Goal: Task Accomplishment & Management: Manage account settings

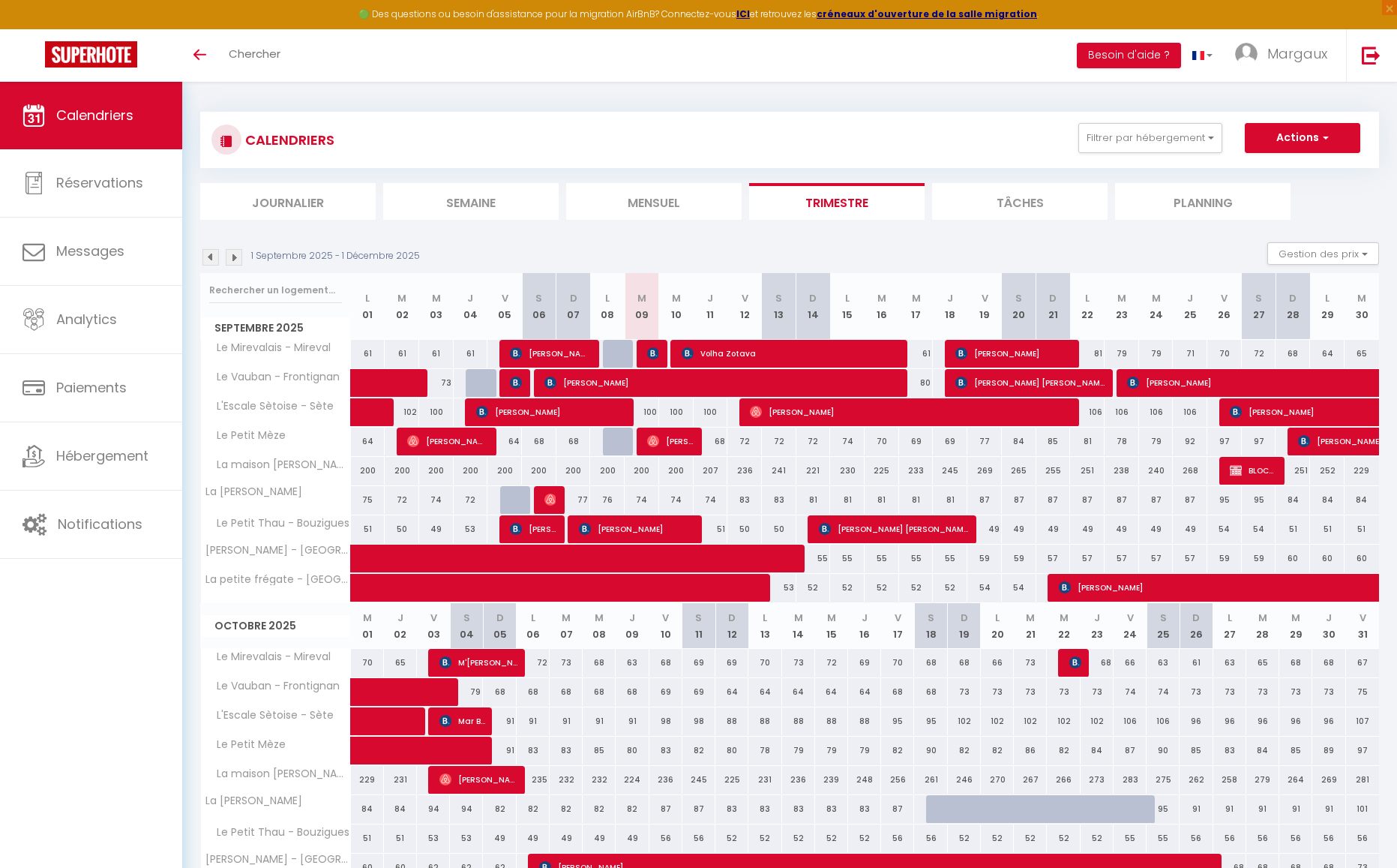
scroll to position [3, 0]
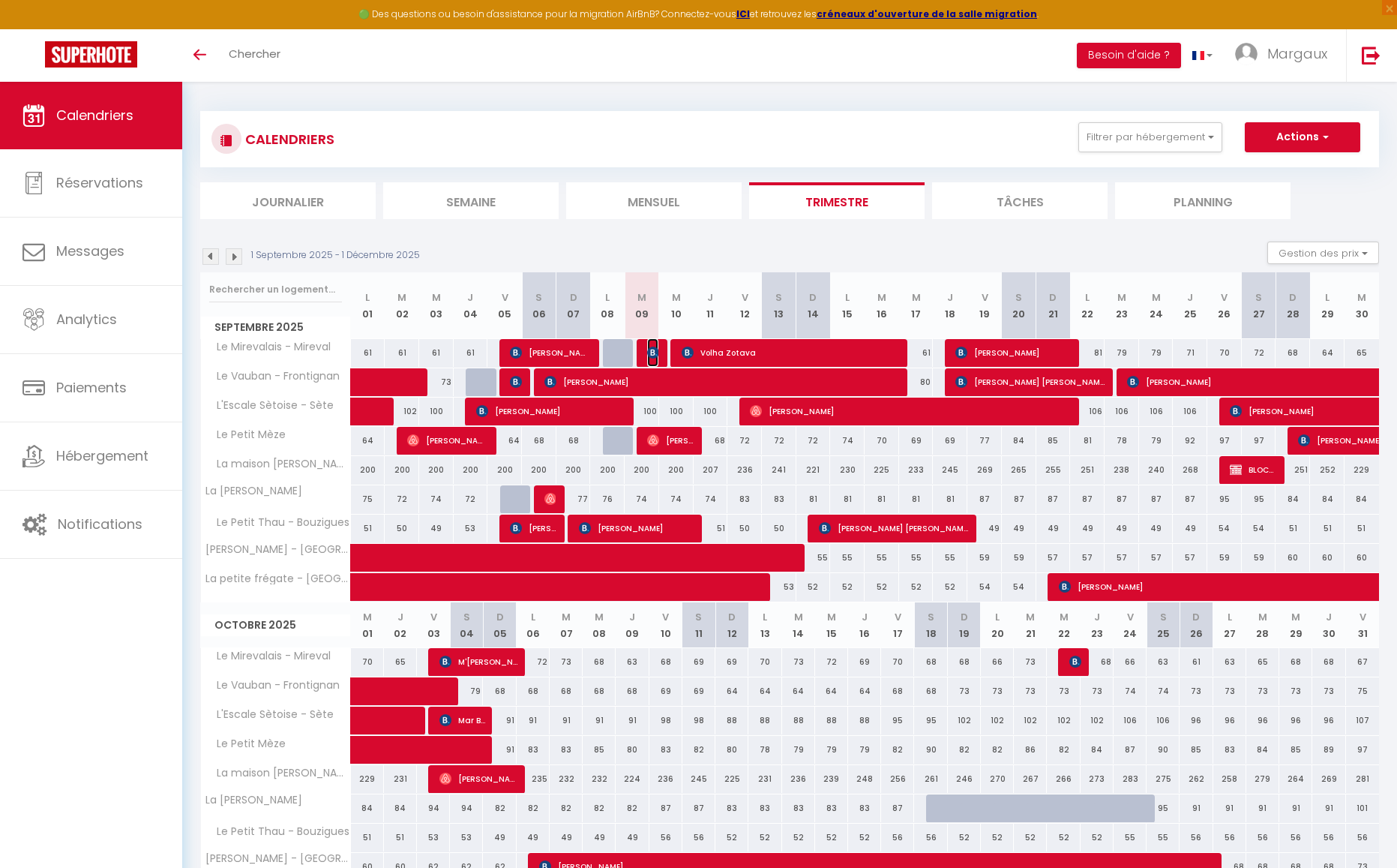
click at [647, 358] on span "[PERSON_NAME]" at bounding box center [652, 352] width 11 height 29
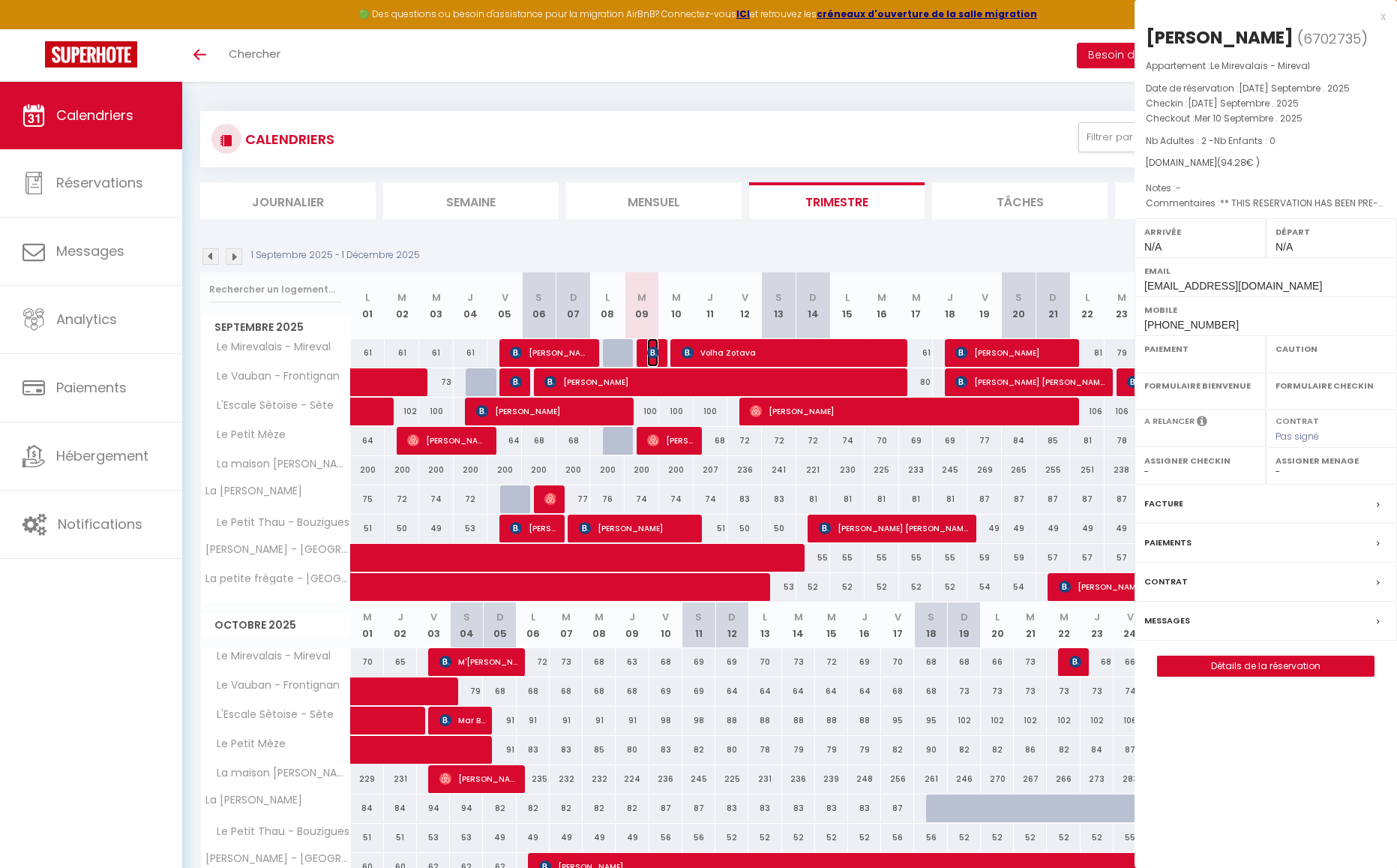
select select "OK"
select select "KO"
select select "0"
select select "1"
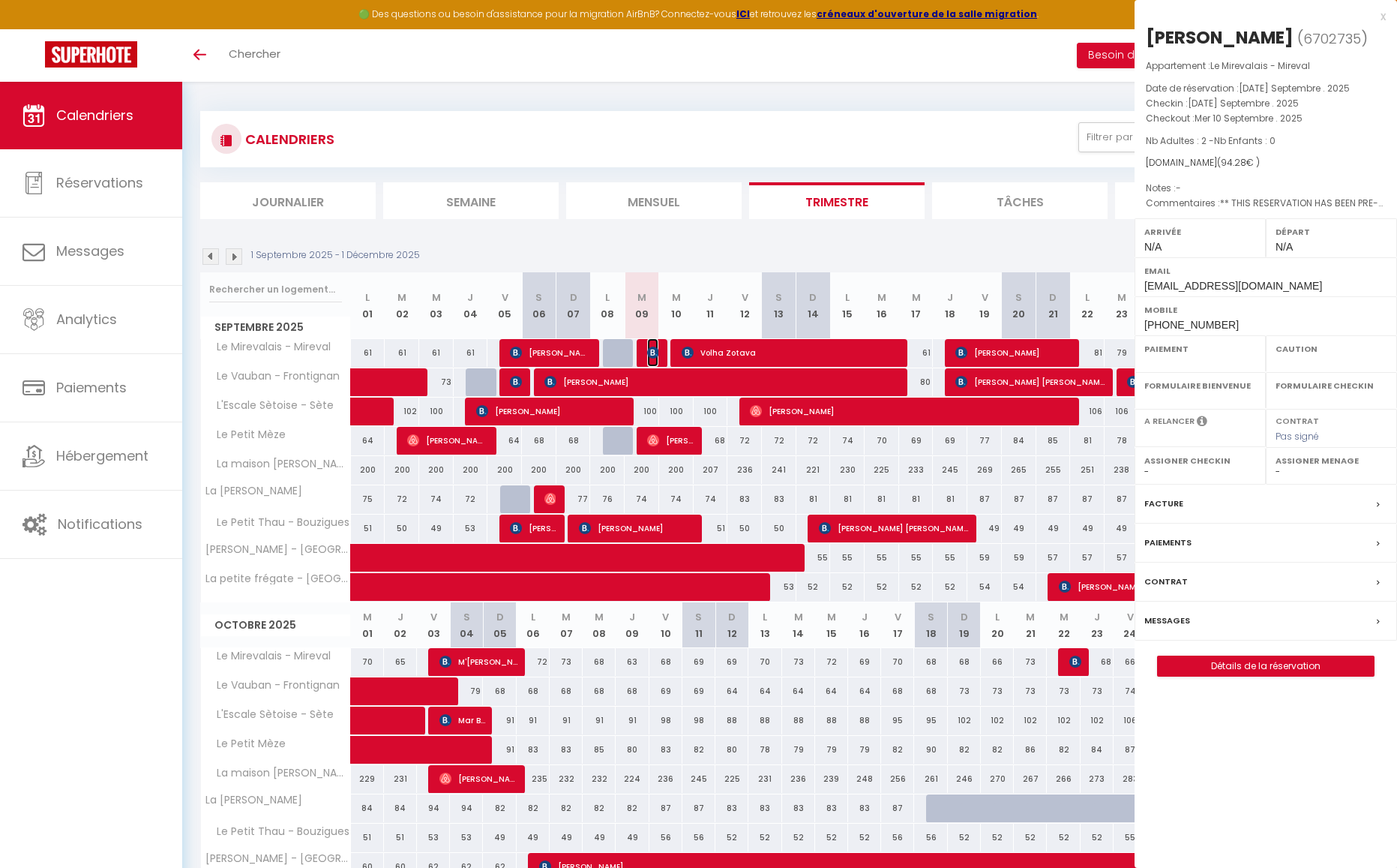
select select
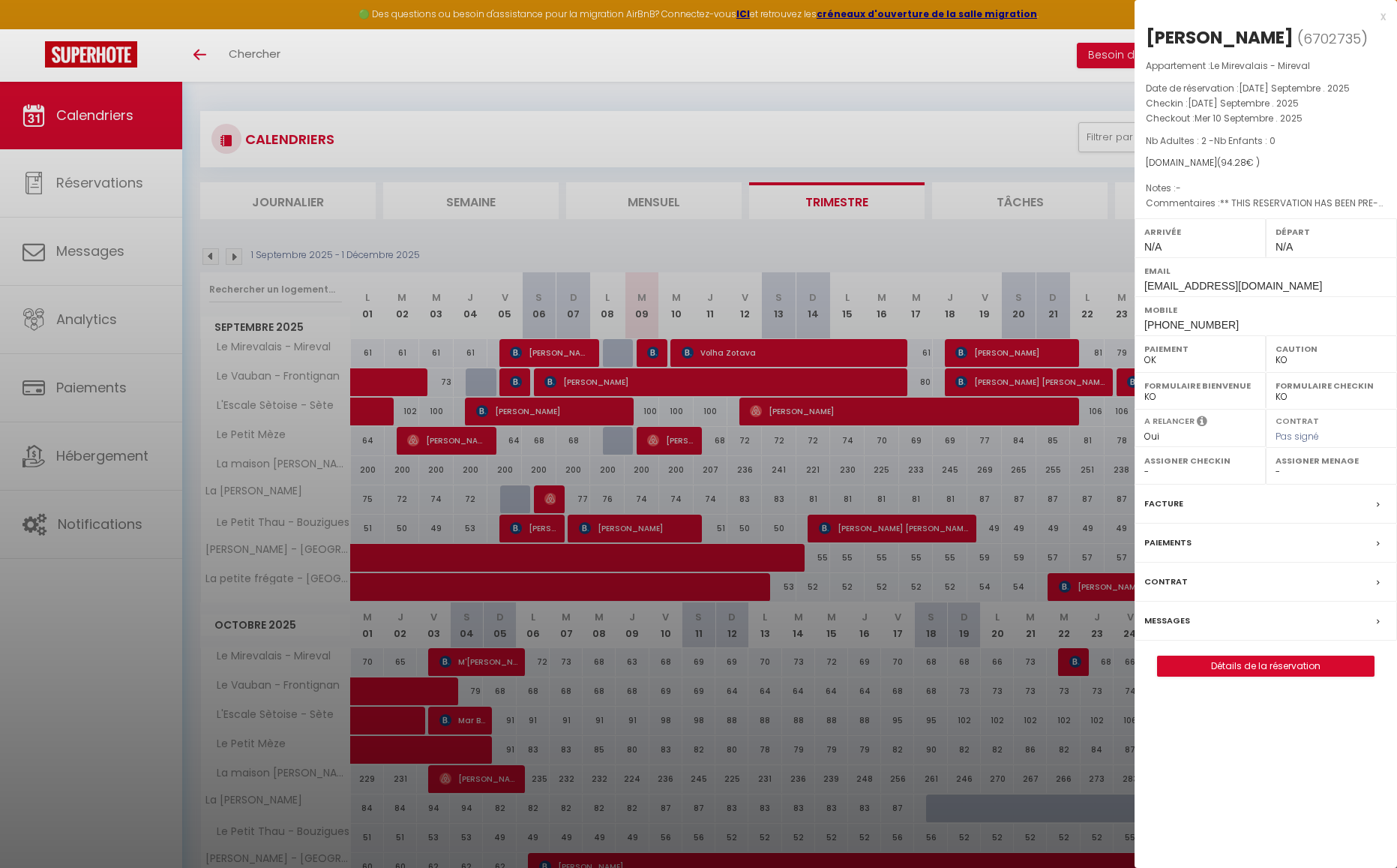
click at [1185, 624] on label "Messages" at bounding box center [1167, 621] width 46 height 16
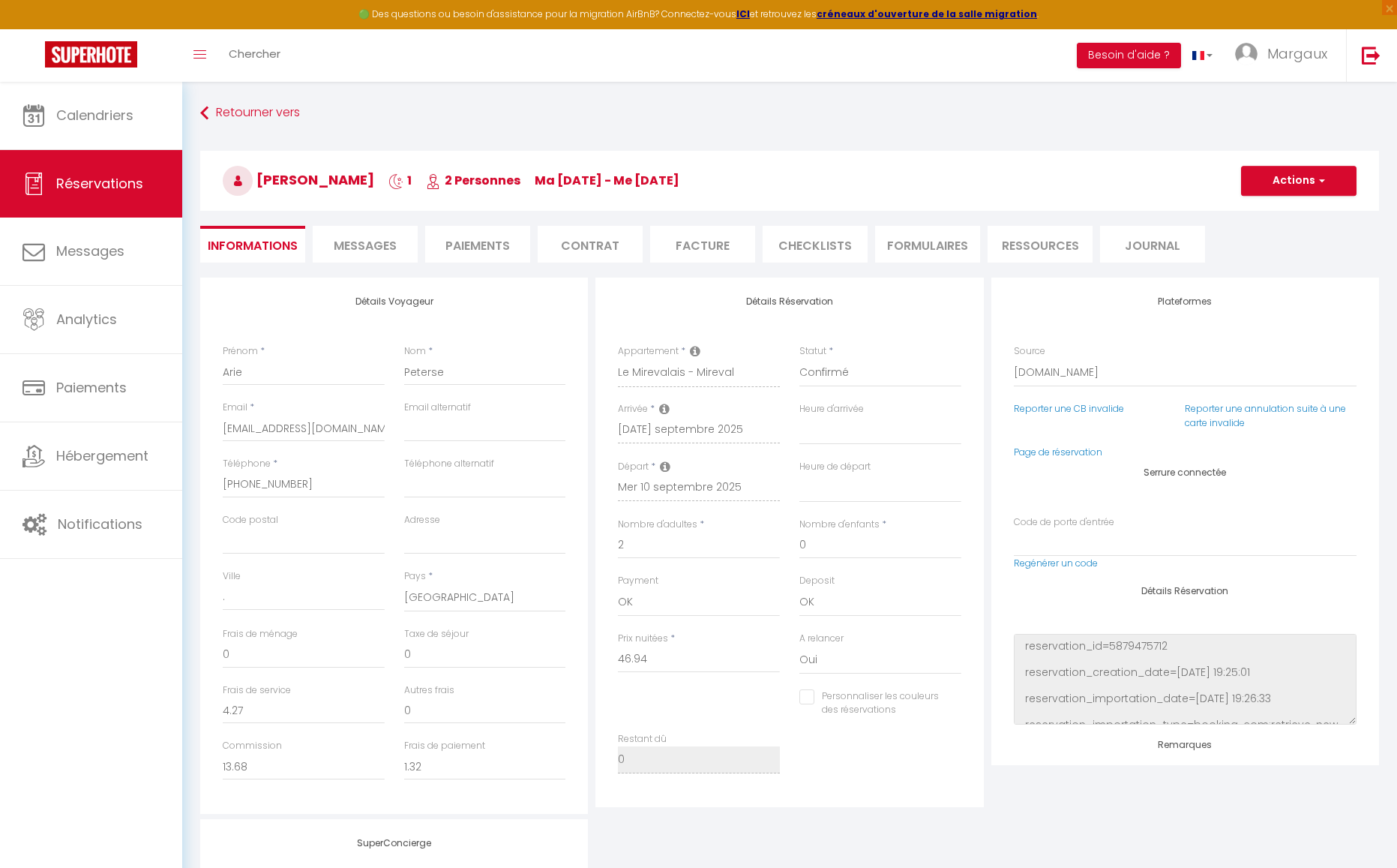
select select
checkbox input "false"
select select
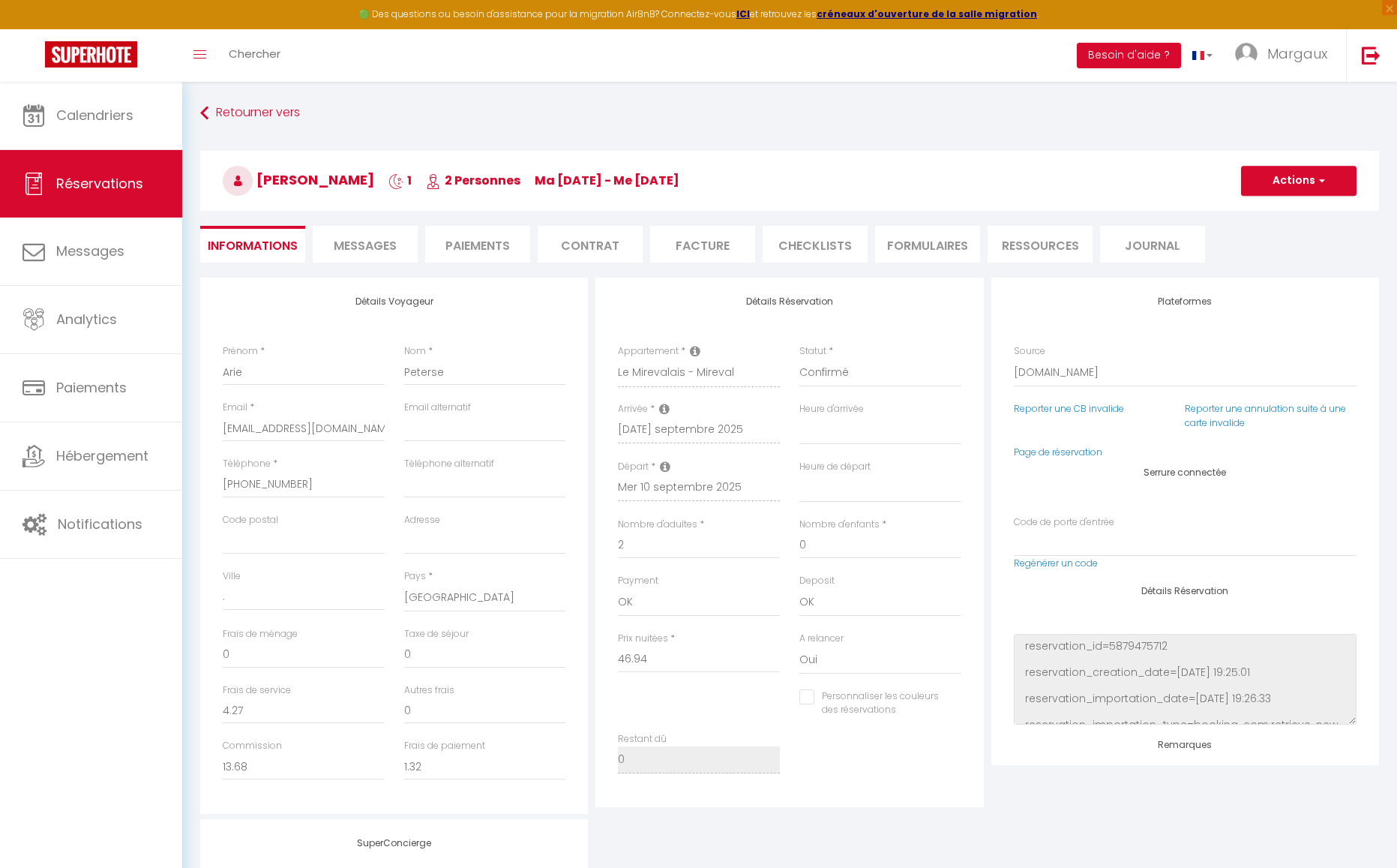
checkbox input "false"
type textarea "** THIS RESERVATION HAS BEEN PRE-PAID ** BOOKING NOTE : Payment charge is EUR 1…"
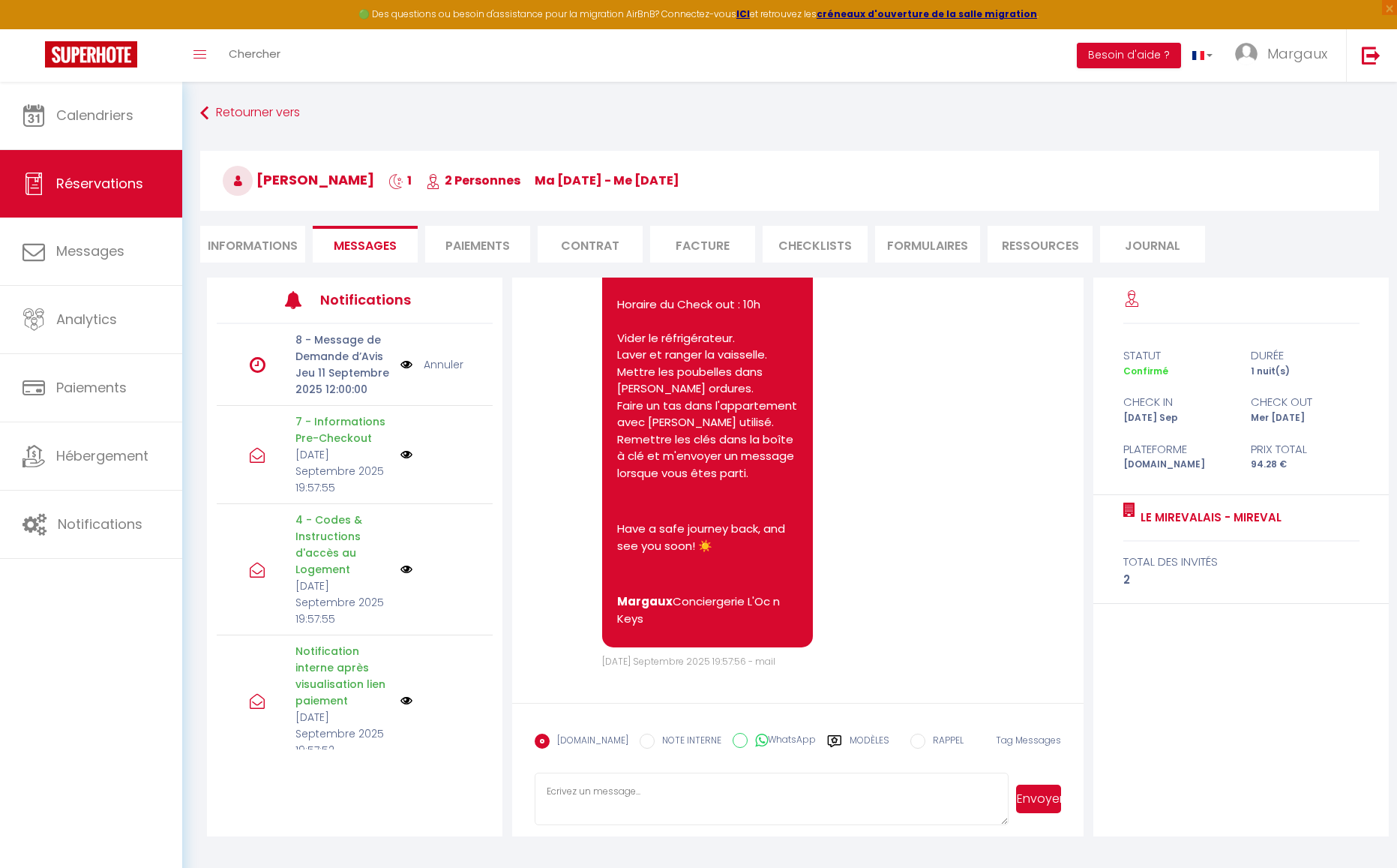
click at [856, 737] on label "Modèles" at bounding box center [870, 747] width 40 height 26
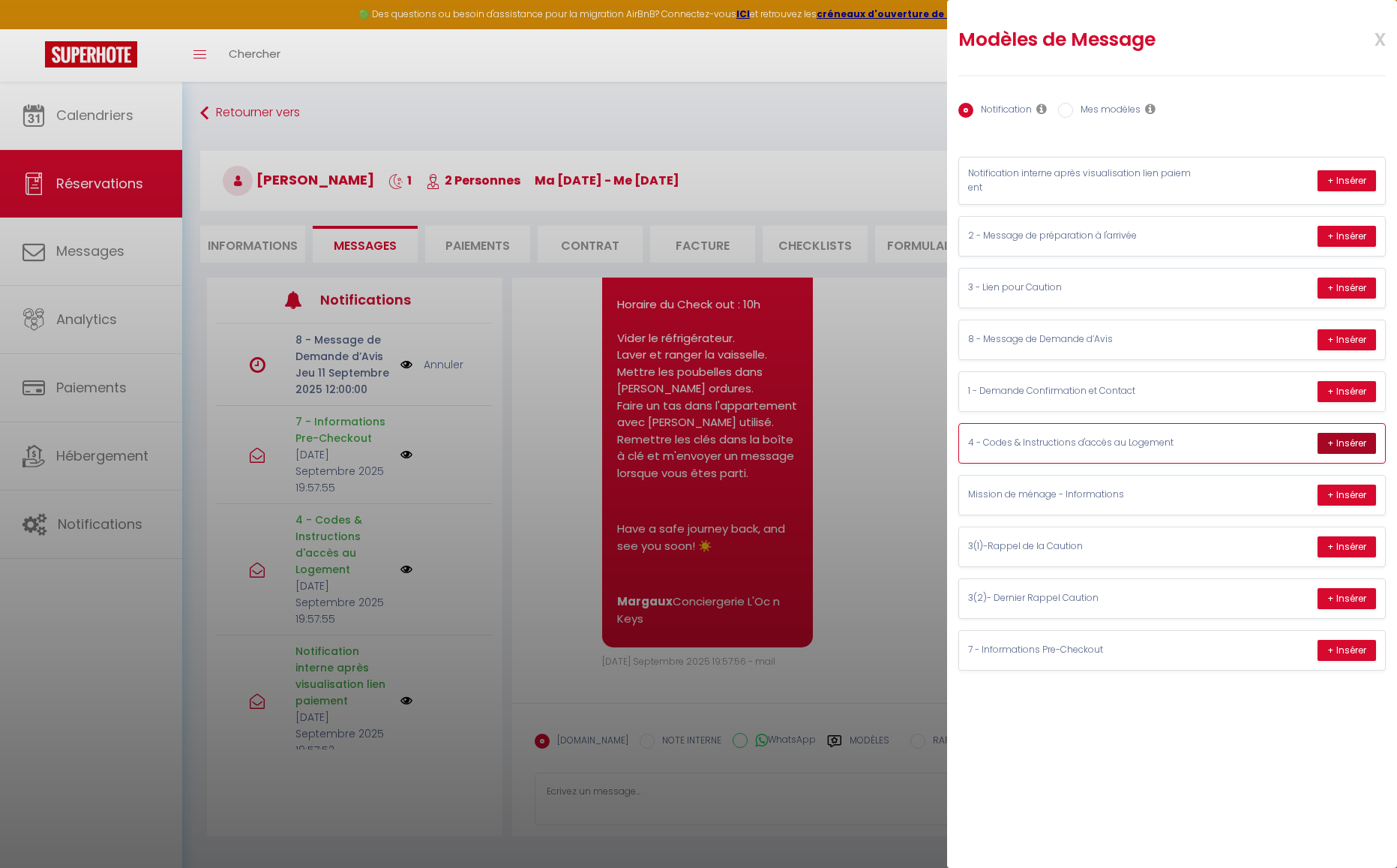
click at [1344, 444] on button "+ Insérer" at bounding box center [1347, 443] width 58 height 21
type textarea "Hello [PERSON_NAME], Your accommodation is ready! Here is all the information f…"
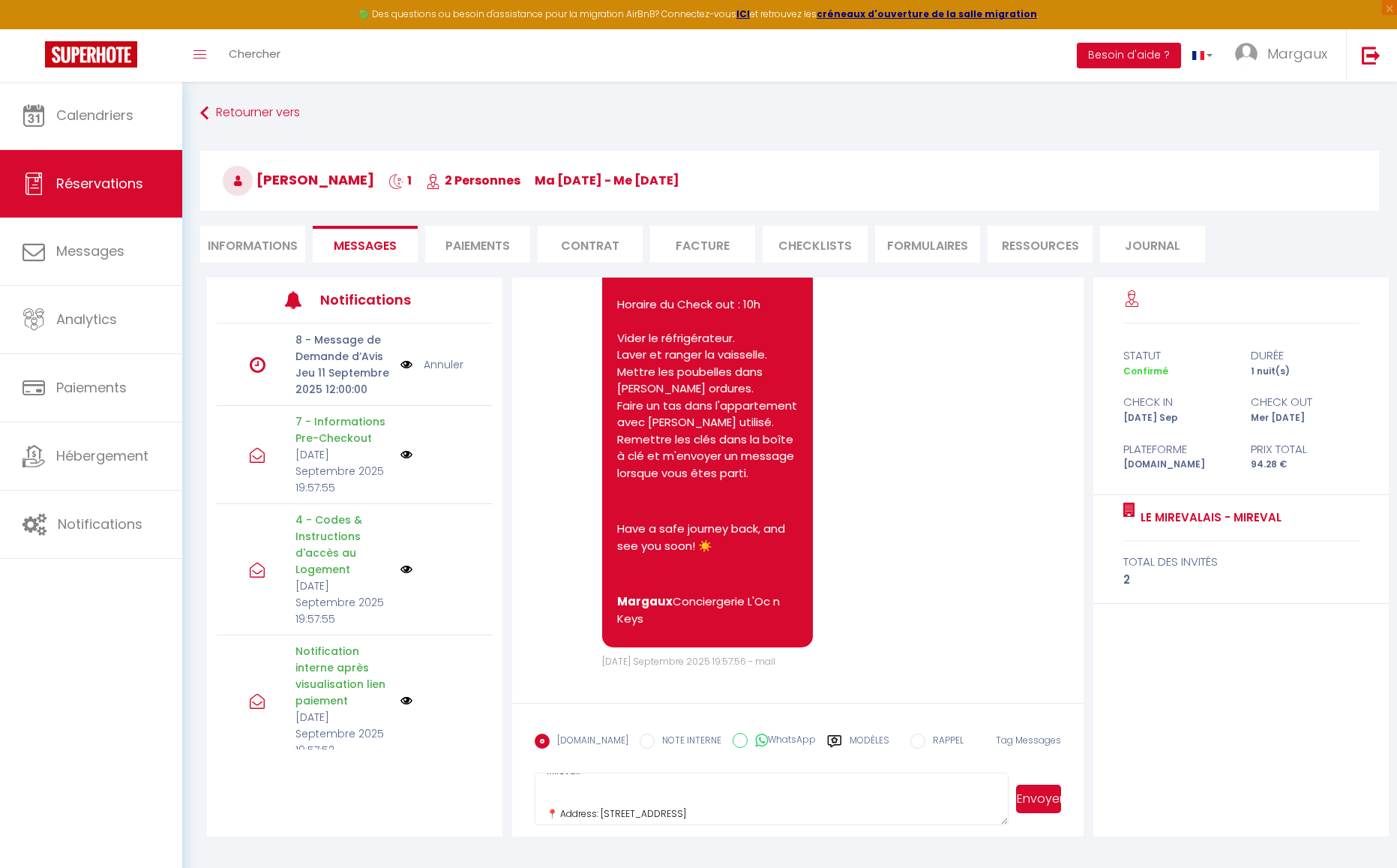
scroll to position [0, 0]
drag, startPoint x: 630, startPoint y: 814, endPoint x: 498, endPoint y: 663, distance: 200.6
click at [498, 663] on div "Notifications 8 - Message de Demande d’Avis Jeu 11 Septembre 2025 12:00:00 Annu…" at bounding box center [798, 557] width 1182 height 558
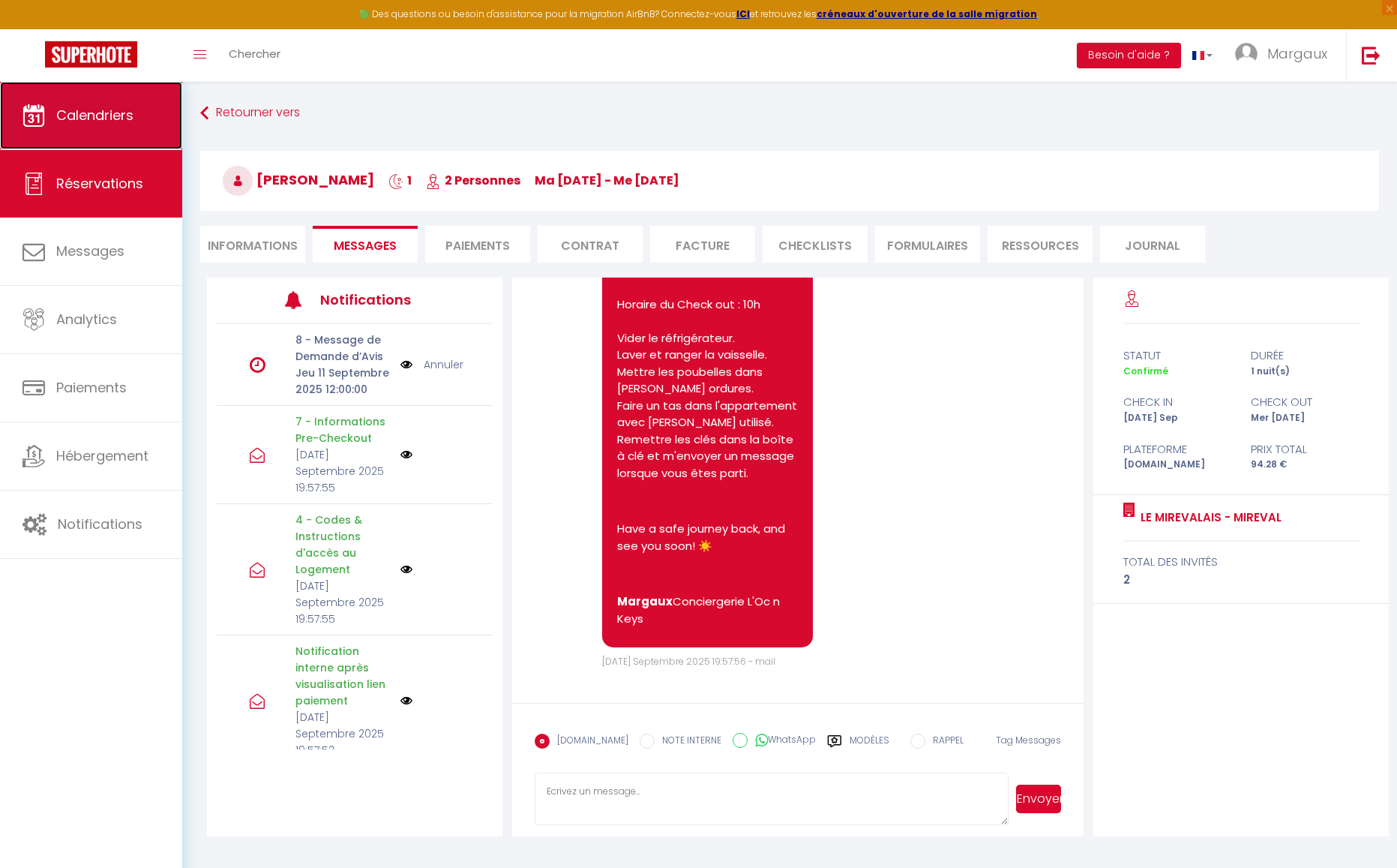
click at [98, 127] on link "Calendriers" at bounding box center [91, 115] width 182 height 68
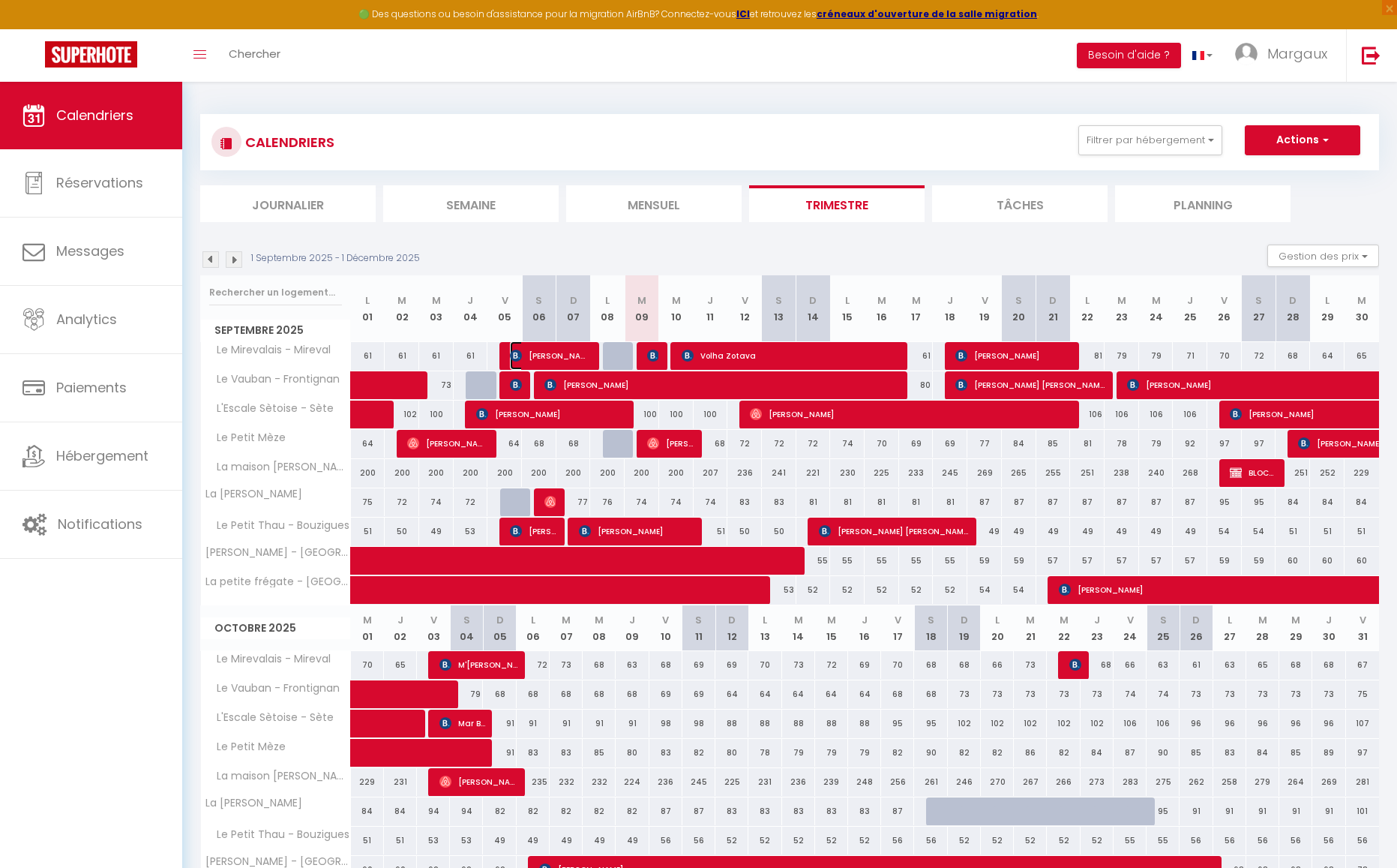
click at [539, 346] on span "[PERSON_NAME]" at bounding box center [550, 356] width 81 height 29
select select "OK"
select select "0"
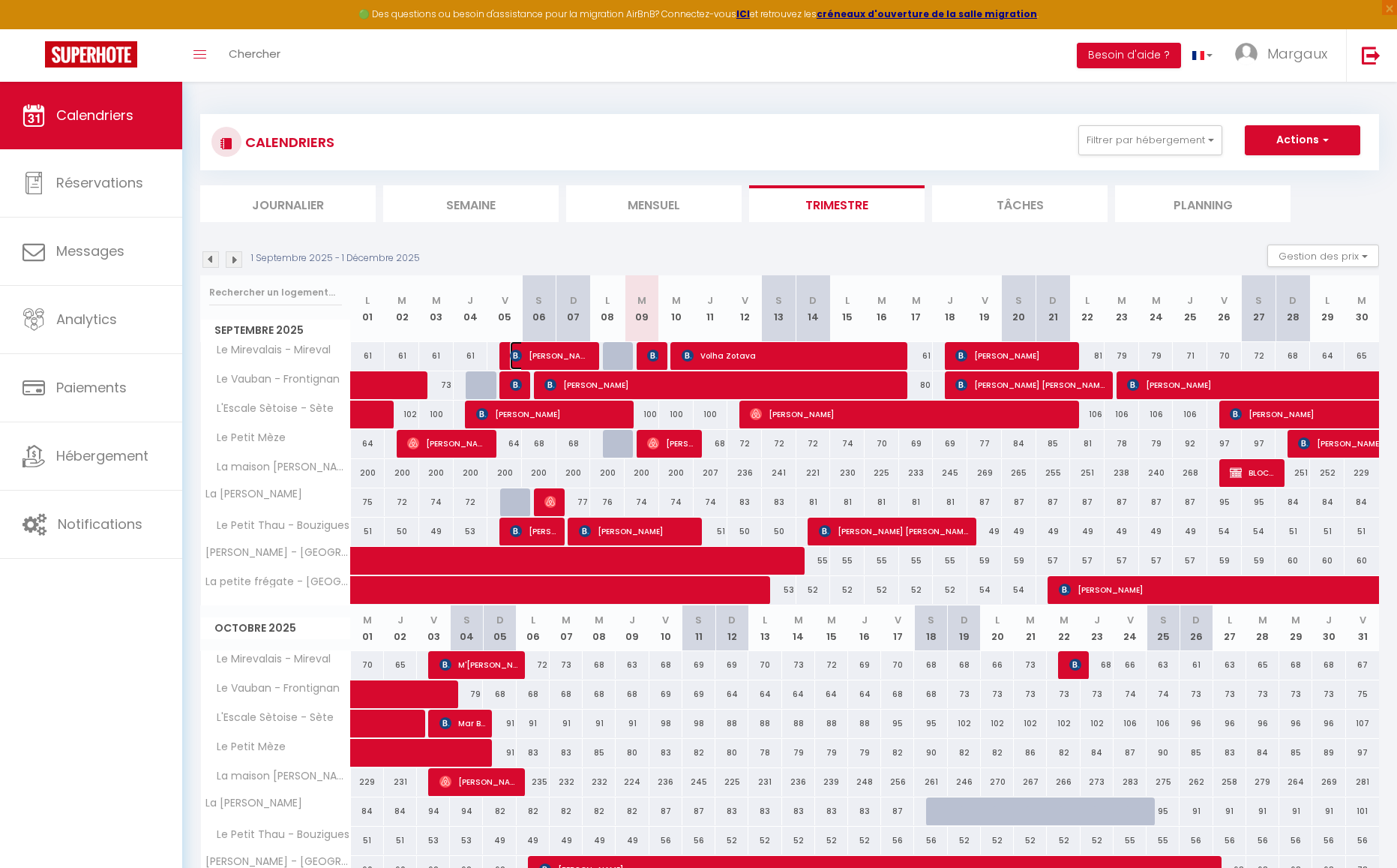
select select "1"
select select
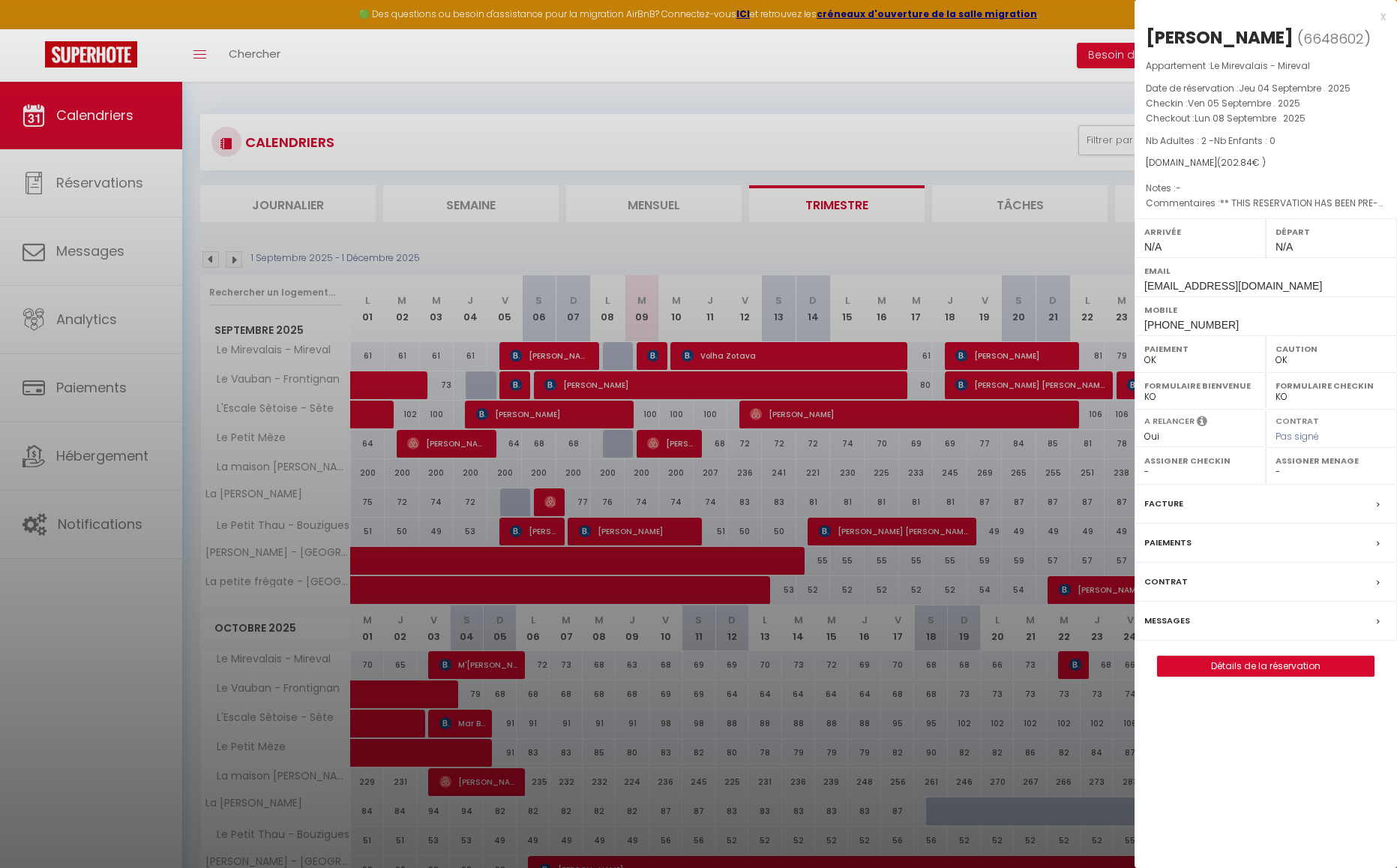
click at [1180, 617] on label "Messages" at bounding box center [1167, 621] width 46 height 16
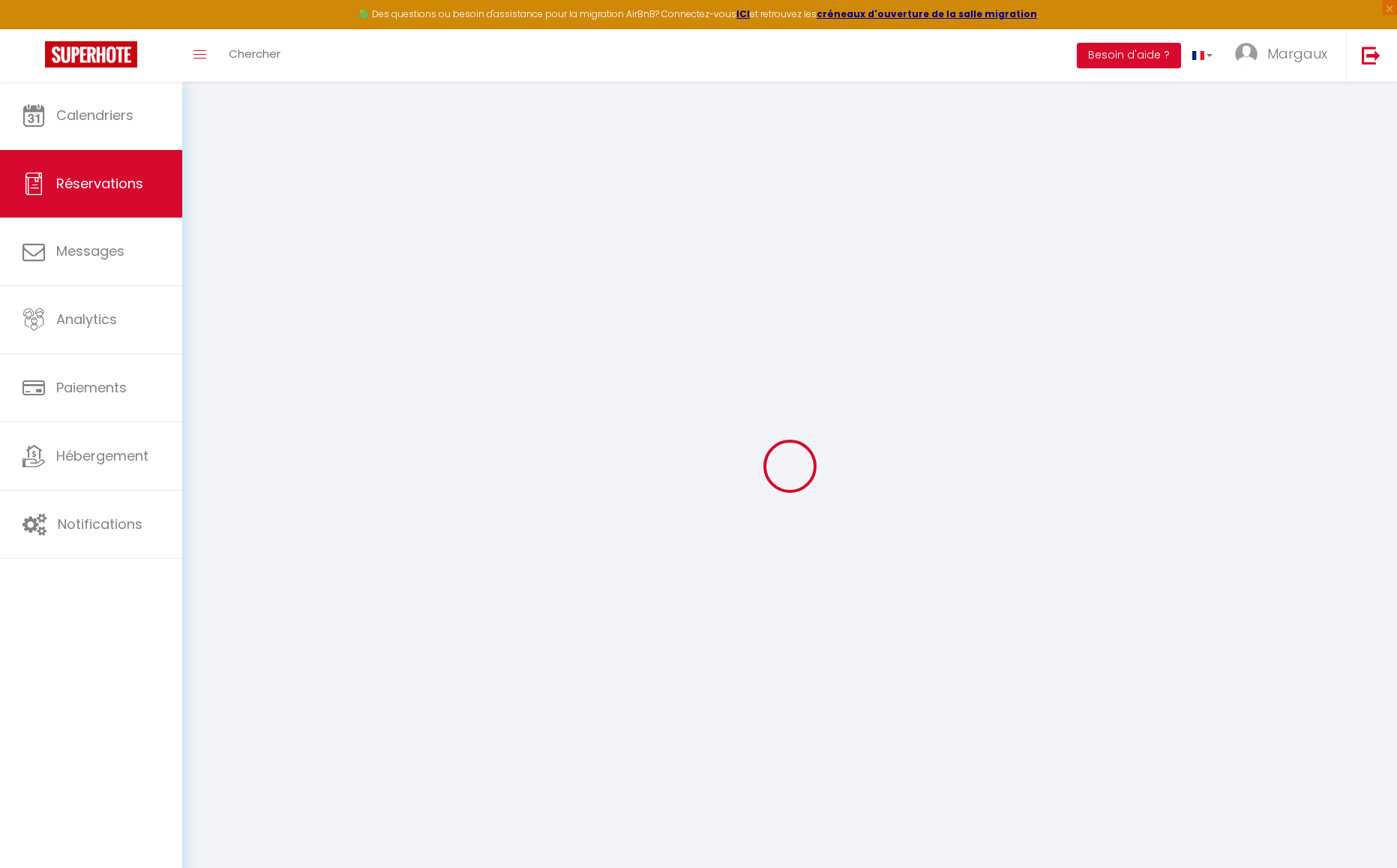
select select
checkbox input "false"
type textarea "** THIS RESERVATION HAS BEEN PRE-PAID ** BOOKING NOTE : Payment charge is EUR 2…"
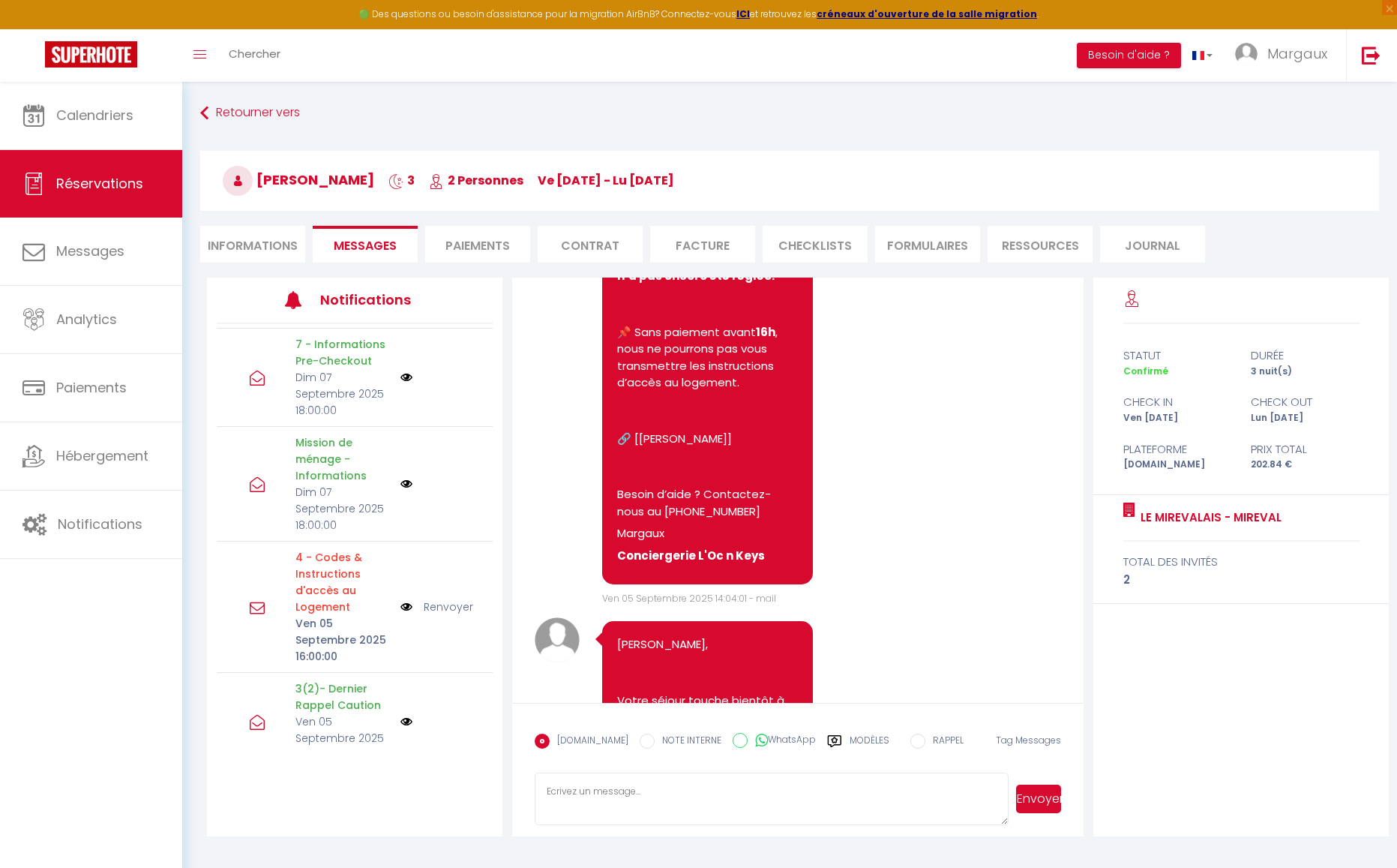
scroll to position [3535, 0]
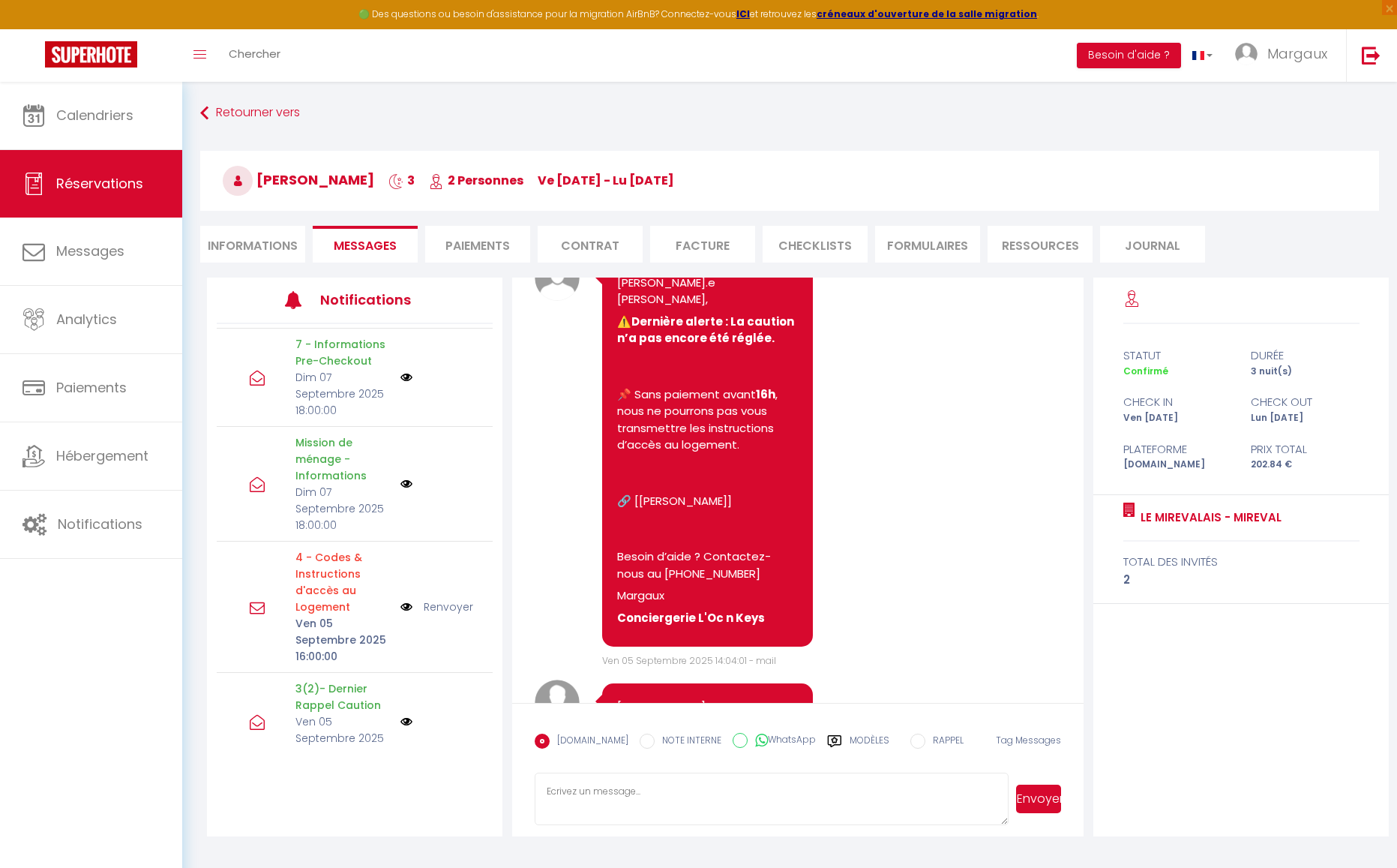
click at [197, 108] on div "Retourner vers [PERSON_NAME] 3 2 Personnes ve [DATE] - lu [DATE] Actions Enregi…" at bounding box center [790, 188] width 1198 height 178
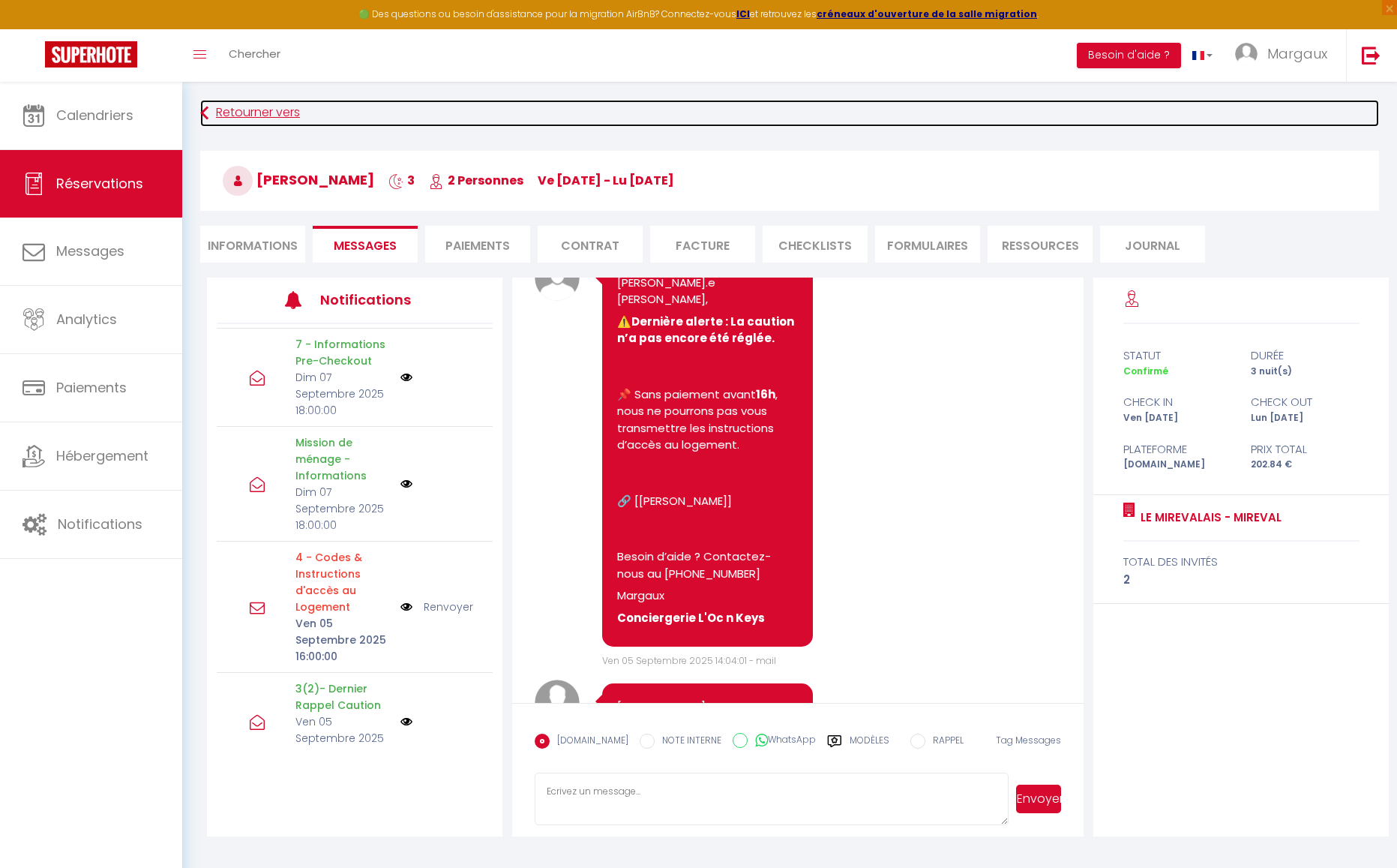
click at [212, 108] on link "Retourner vers" at bounding box center [790, 113] width 1179 height 27
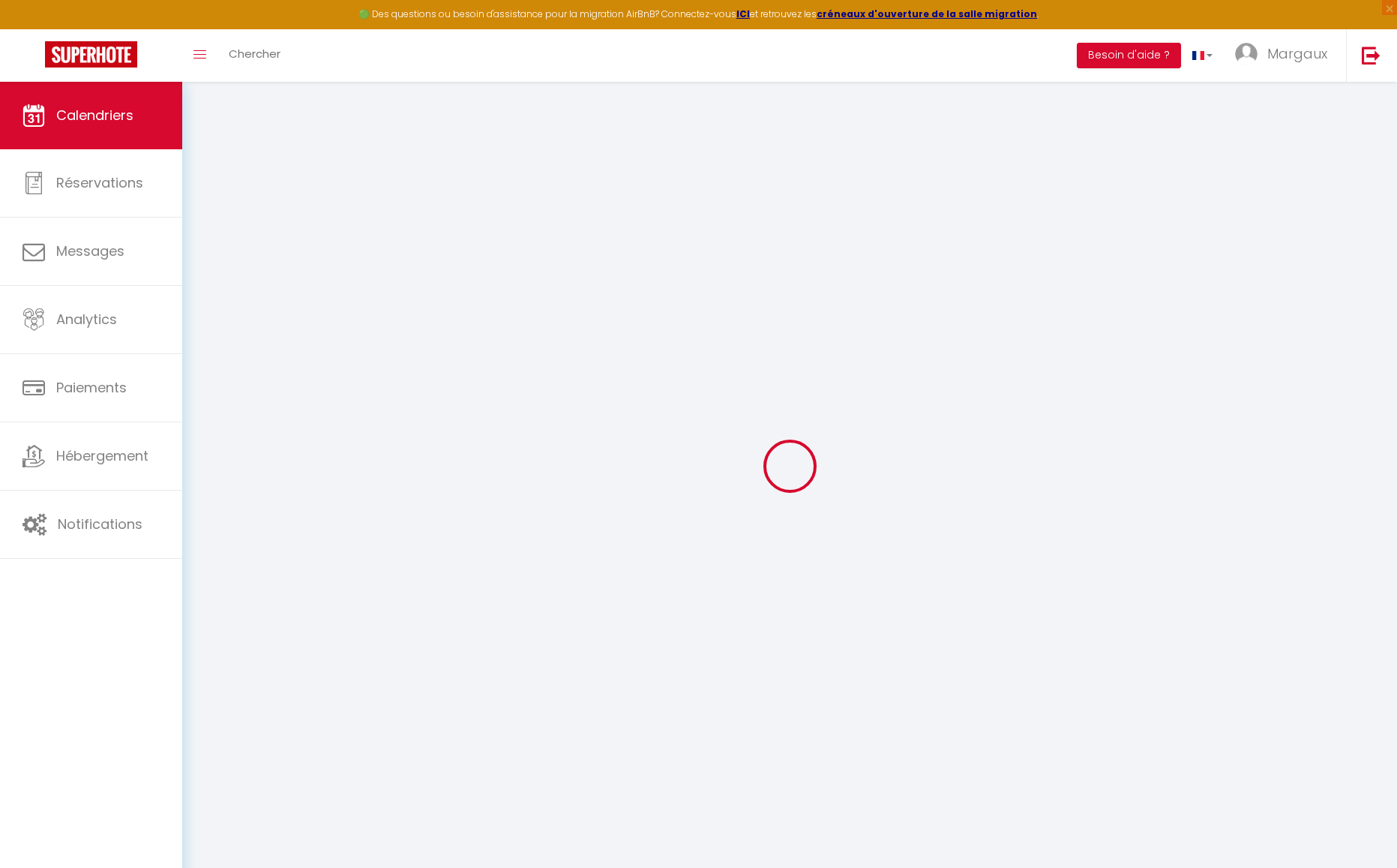
select select
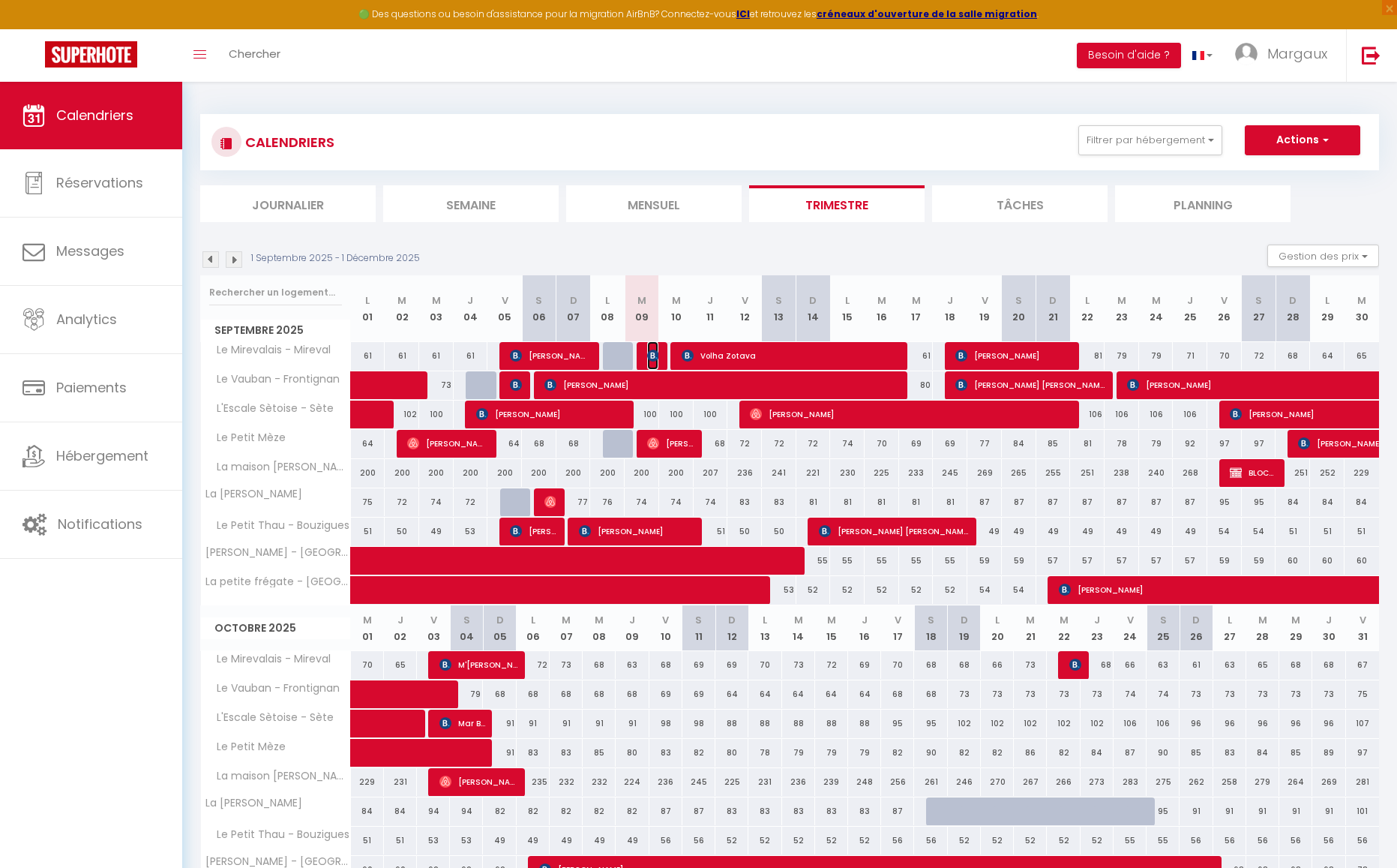
click at [652, 355] on img at bounding box center [653, 356] width 12 height 12
select select "OK"
select select "0"
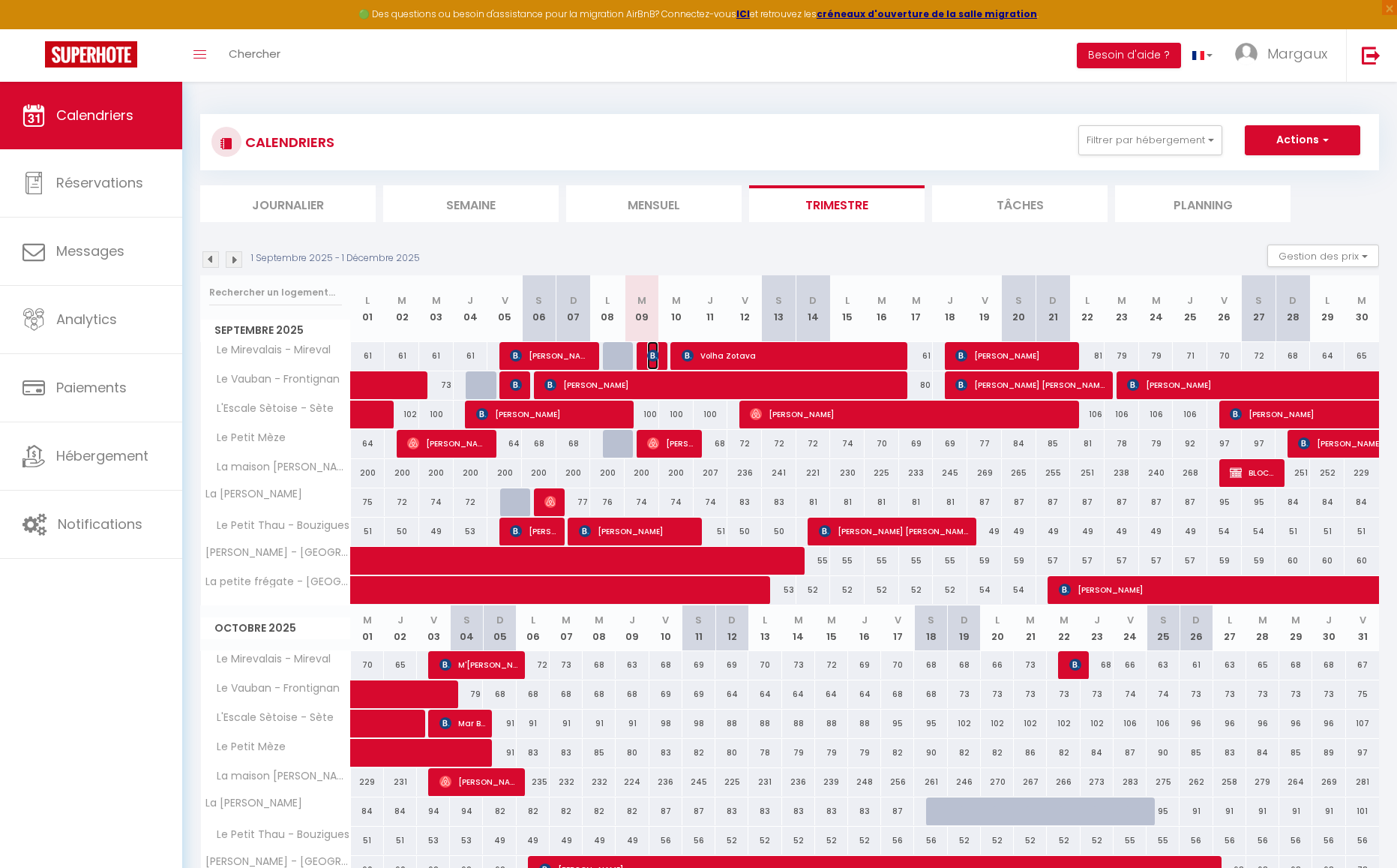
select select "1"
select select
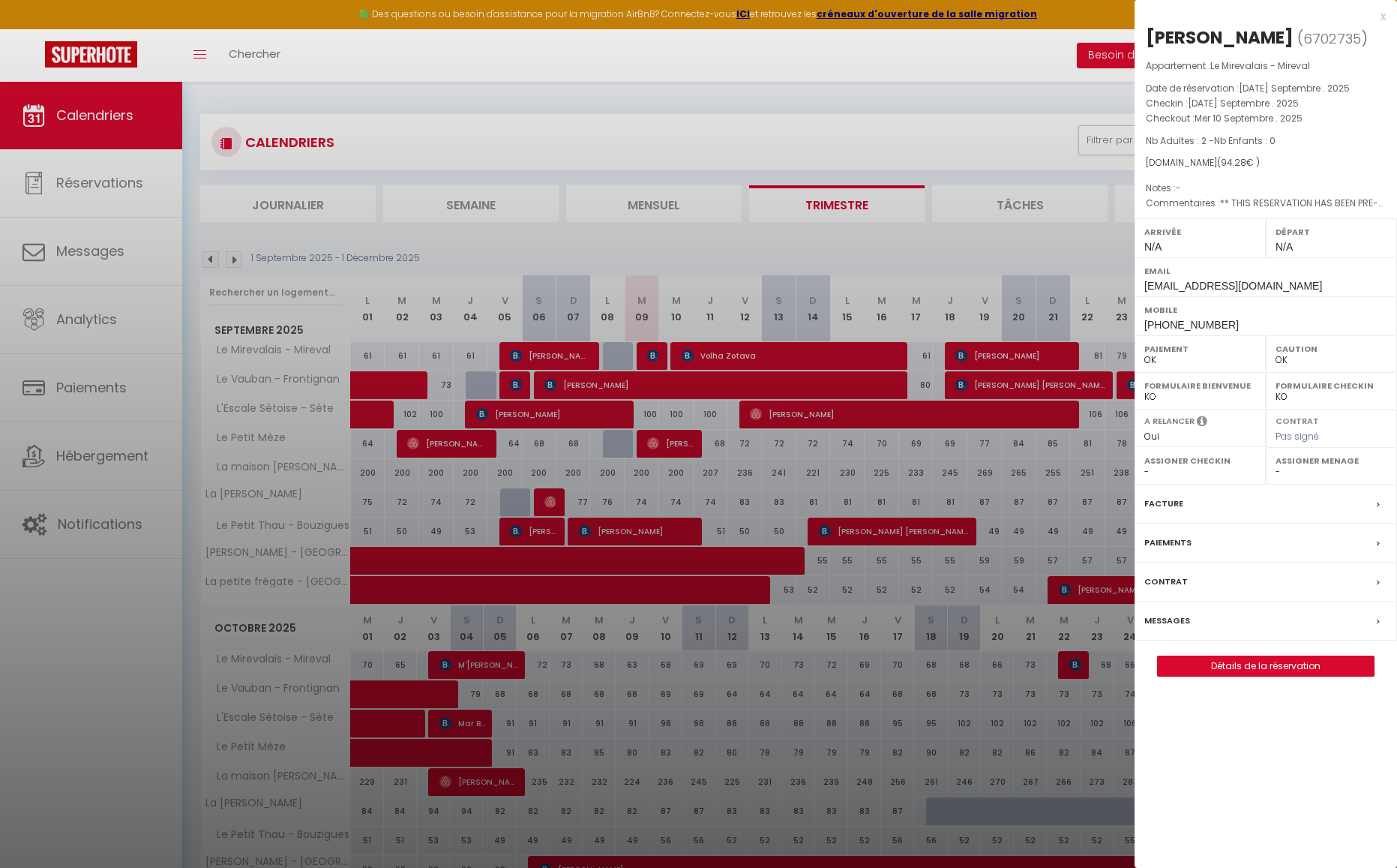
click at [991, 575] on div at bounding box center [698, 434] width 1397 height 868
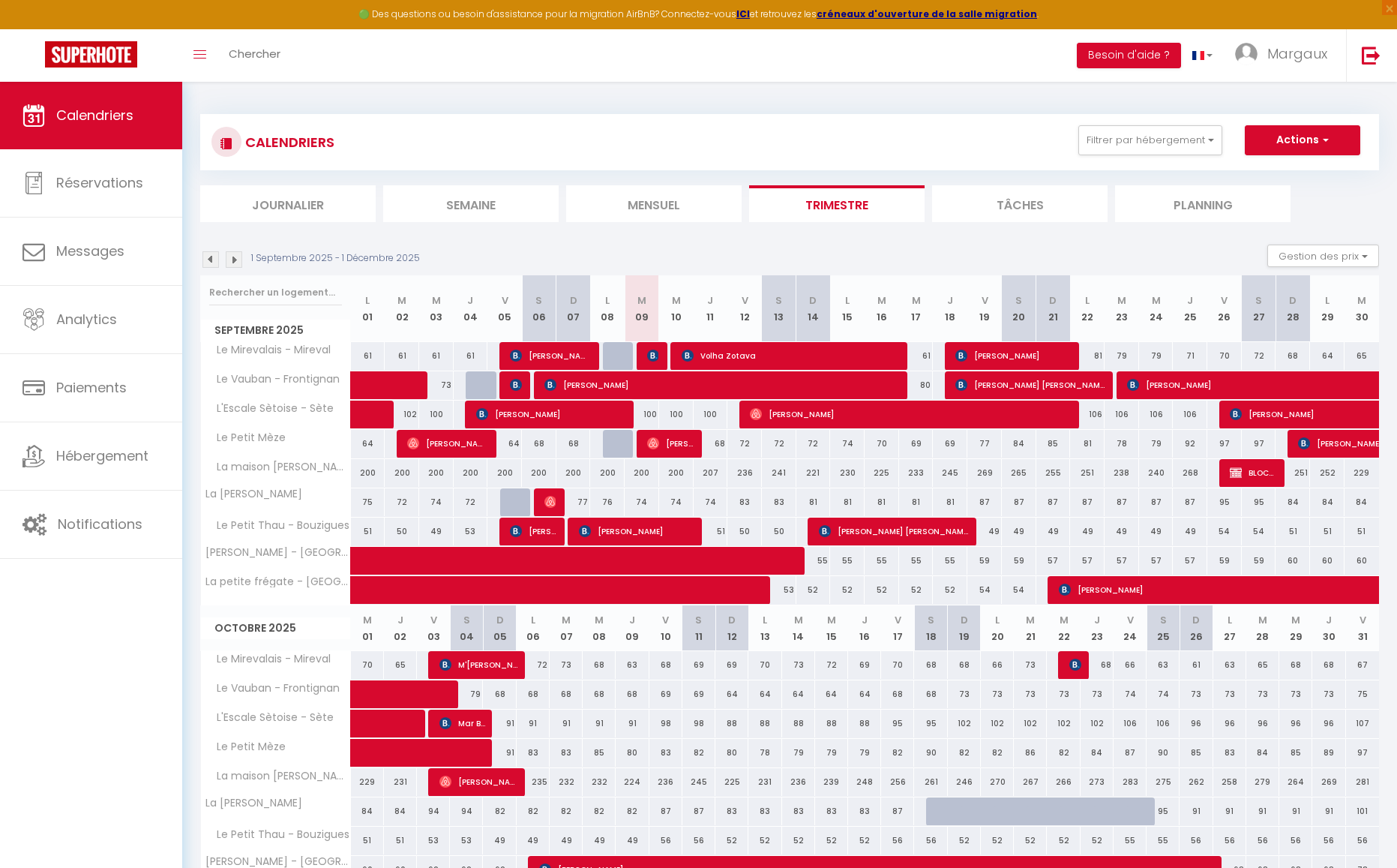
click at [643, 358] on div at bounding box center [654, 356] width 35 height 29
